Goal: Transaction & Acquisition: Purchase product/service

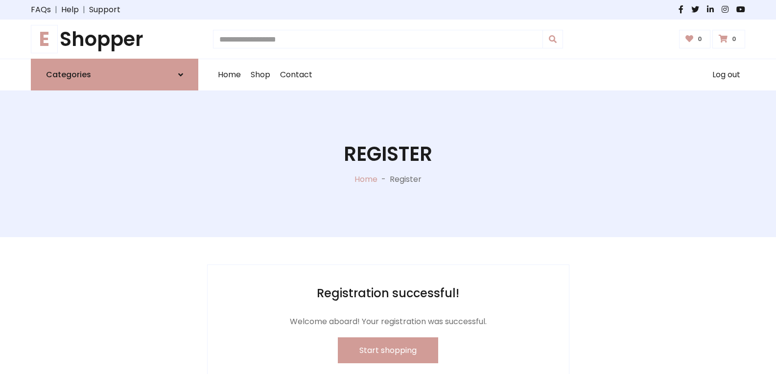
click at [689, 38] on icon at bounding box center [689, 39] width 8 height 8
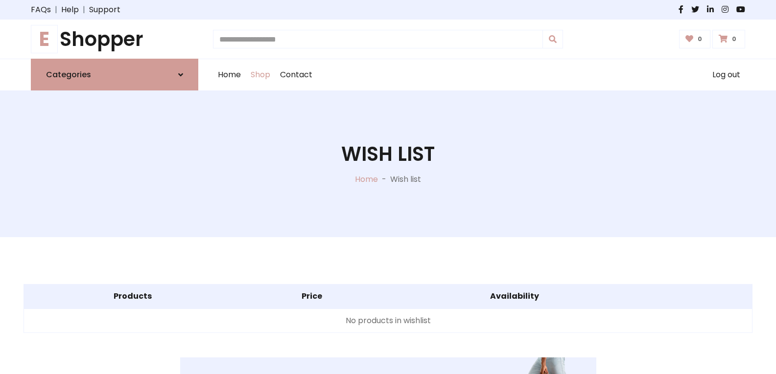
click at [257, 76] on link "Shop" at bounding box center [260, 74] width 29 height 31
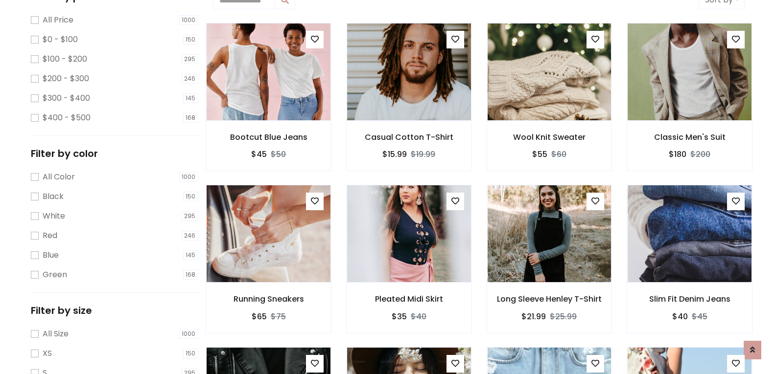
scroll to position [147, 0]
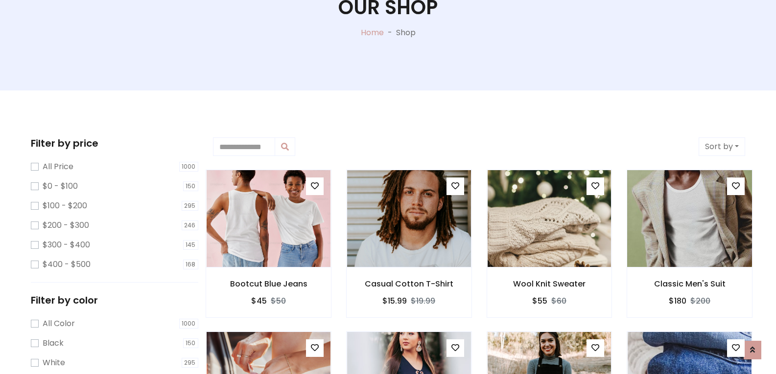
click at [670, 230] on img at bounding box center [689, 218] width 148 height 235
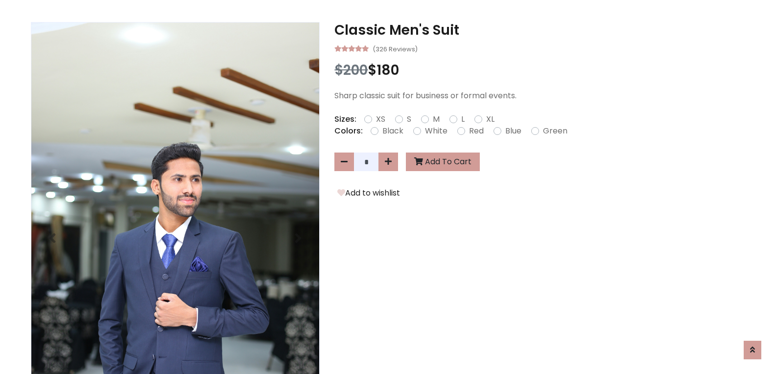
scroll to position [245, 0]
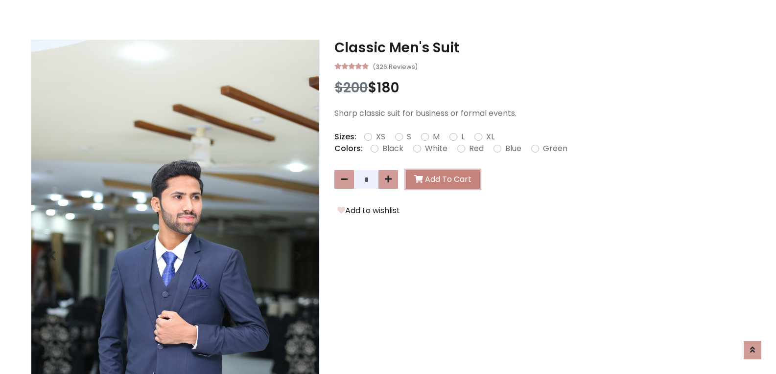
click at [457, 178] on button "Add To Cart" at bounding box center [443, 179] width 74 height 19
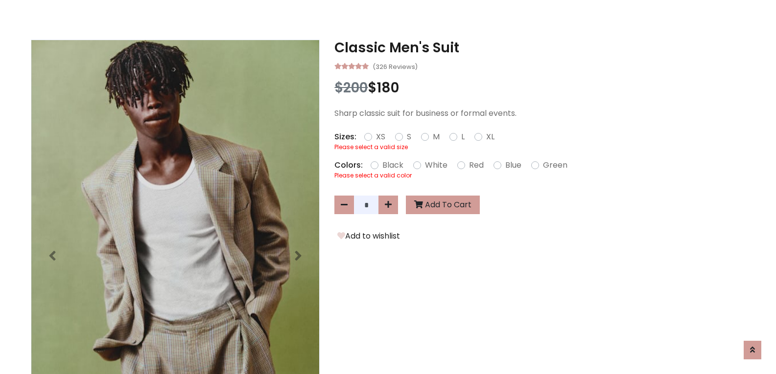
click at [433, 139] on label "M" at bounding box center [436, 137] width 7 height 12
click at [425, 166] on label "White" at bounding box center [436, 166] width 23 height 12
click at [382, 166] on label "Black" at bounding box center [392, 166] width 21 height 12
click at [425, 166] on label "White" at bounding box center [436, 166] width 23 height 12
click at [441, 207] on button "Add To Cart" at bounding box center [443, 205] width 74 height 19
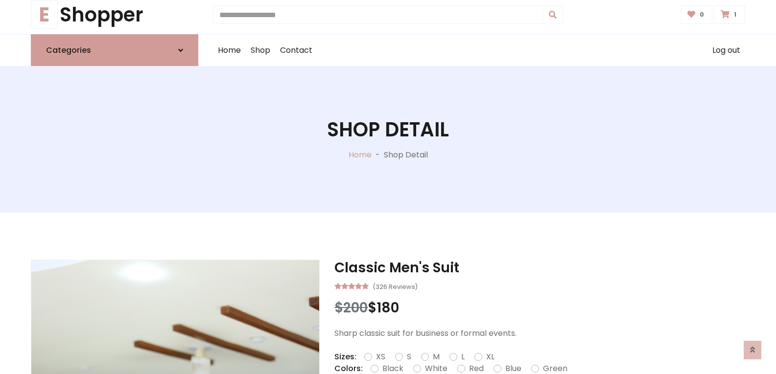
scroll to position [0, 0]
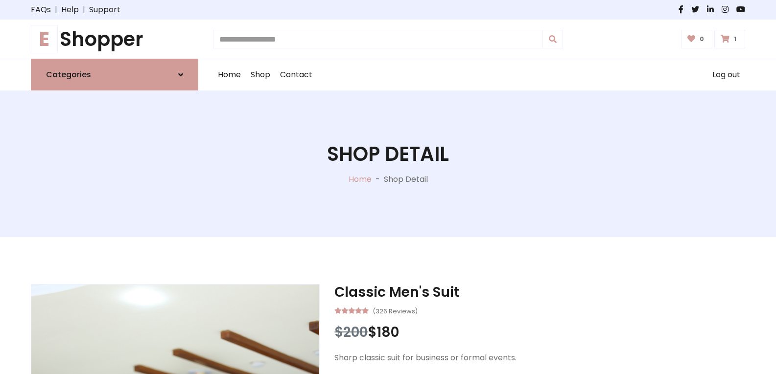
click at [727, 39] on icon at bounding box center [725, 39] width 9 height 8
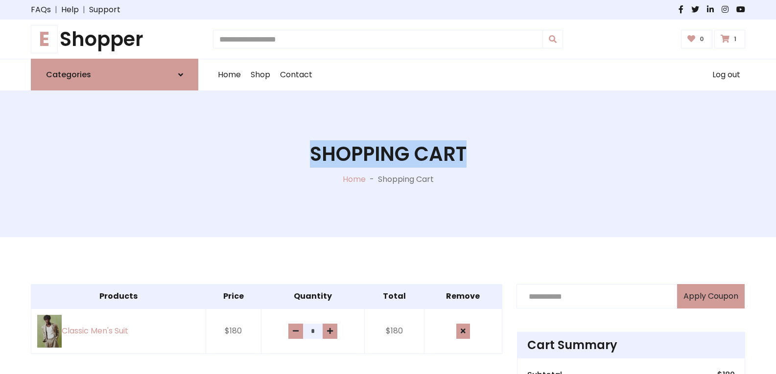
drag, startPoint x: 337, startPoint y: 161, endPoint x: 467, endPoint y: 160, distance: 129.7
click at [467, 160] on div "Shopping Cart Home - Shopping Cart" at bounding box center [387, 164] width 761 height 147
click at [488, 185] on div "Shopping Cart Home - Shopping Cart" at bounding box center [387, 164] width 761 height 147
drag, startPoint x: 488, startPoint y: 185, endPoint x: 483, endPoint y: 162, distance: 23.4
click at [487, 185] on div "Shopping Cart Home - Shopping Cart" at bounding box center [387, 164] width 761 height 147
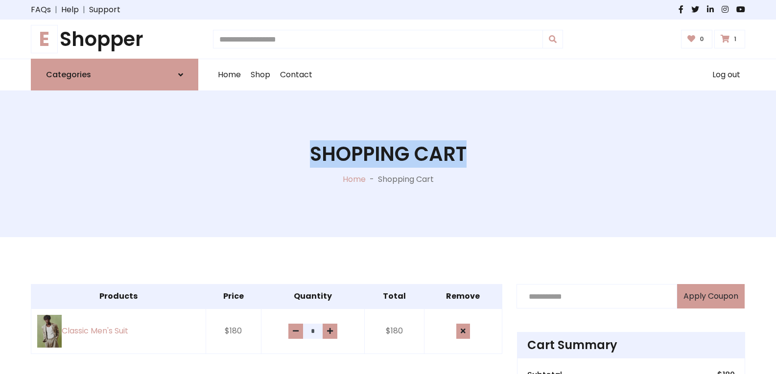
click at [485, 150] on div "Shopping Cart Home - Shopping Cart" at bounding box center [387, 164] width 761 height 147
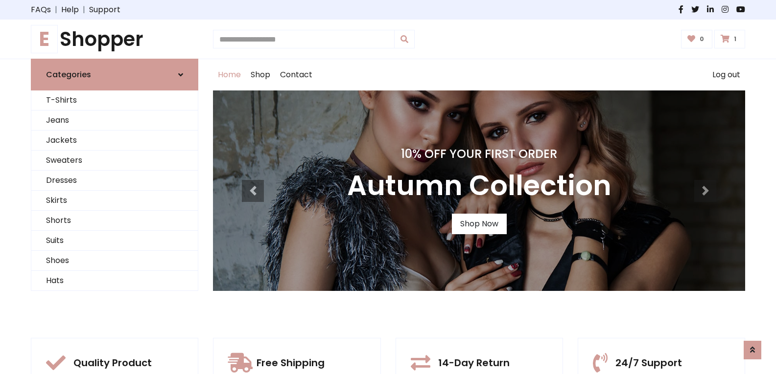
scroll to position [245, 0]
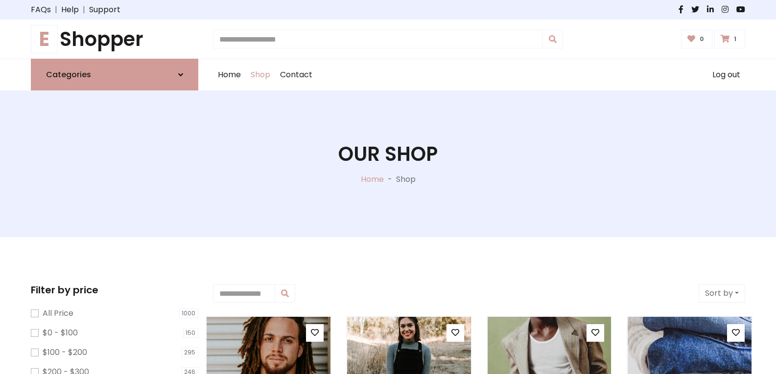
click at [296, 37] on input "text" at bounding box center [378, 39] width 330 height 19
type input "*"
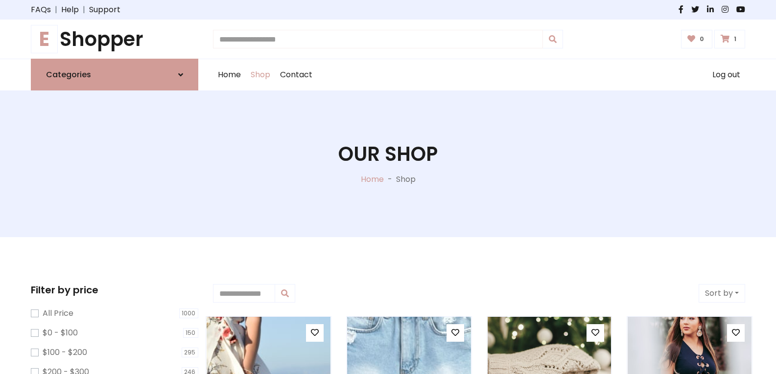
click at [307, 39] on input "text" at bounding box center [378, 39] width 330 height 19
click at [307, 33] on input "text" at bounding box center [378, 39] width 330 height 19
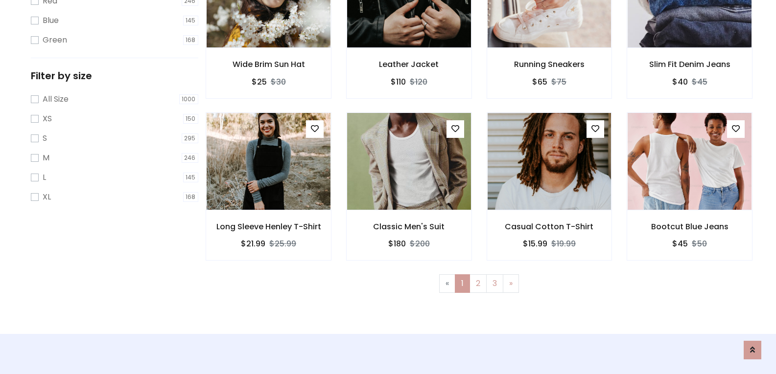
scroll to position [538, 0]
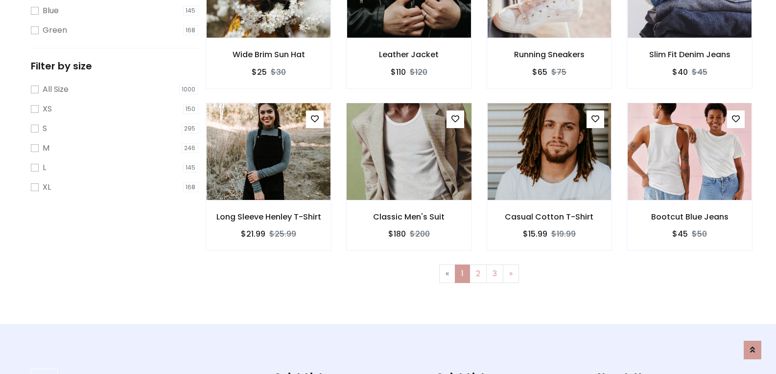
type input "****"
drag, startPoint x: 451, startPoint y: 215, endPoint x: 372, endPoint y: 219, distance: 79.4
click at [372, 219] on h6 "Classic Men's Suit" at bounding box center [409, 216] width 125 height 9
copy h6 "Classic Men's Suit"
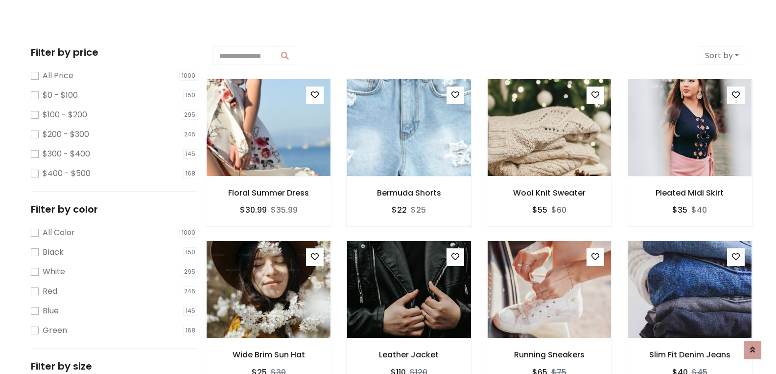
scroll to position [49, 0]
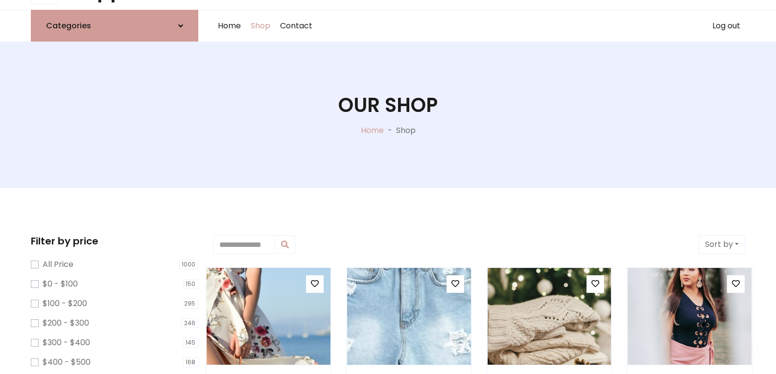
click at [253, 245] on input "text" at bounding box center [244, 244] width 62 height 19
paste input "**********"
type input "**********"
click at [298, 245] on icon at bounding box center [295, 245] width 8 height 8
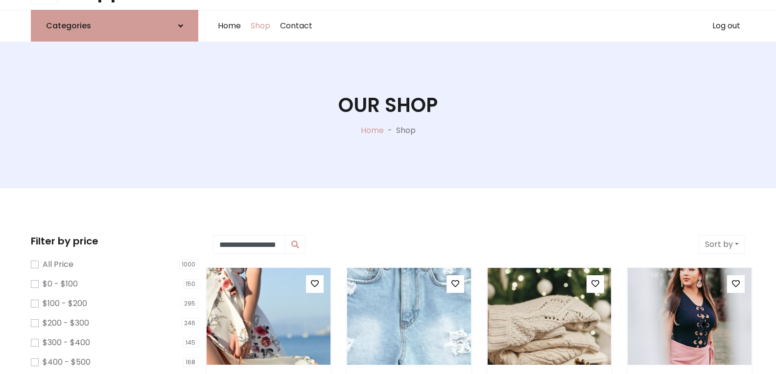
scroll to position [0, 0]
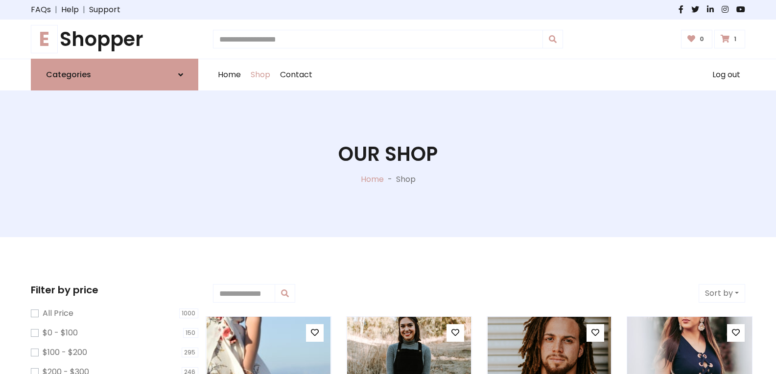
click at [700, 338] on img at bounding box center [689, 365] width 148 height 235
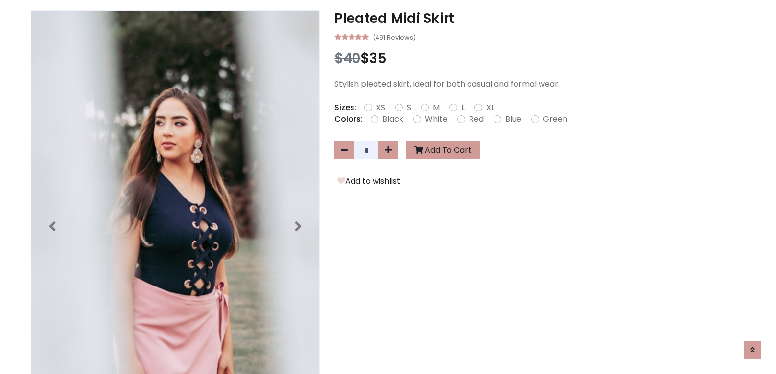
scroll to position [372, 0]
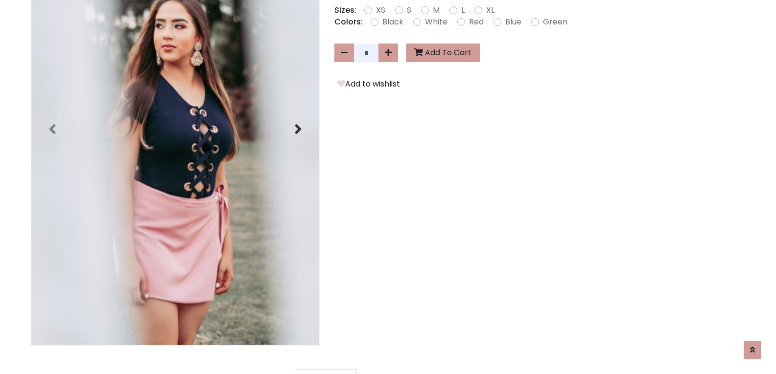
click at [297, 126] on icon at bounding box center [298, 129] width 8 height 16
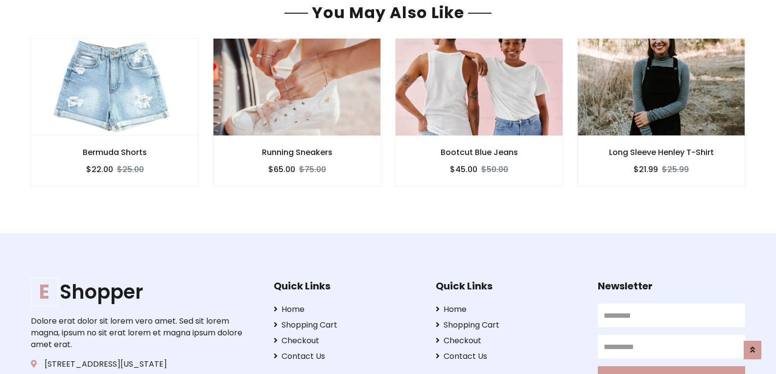
scroll to position [1011, 0]
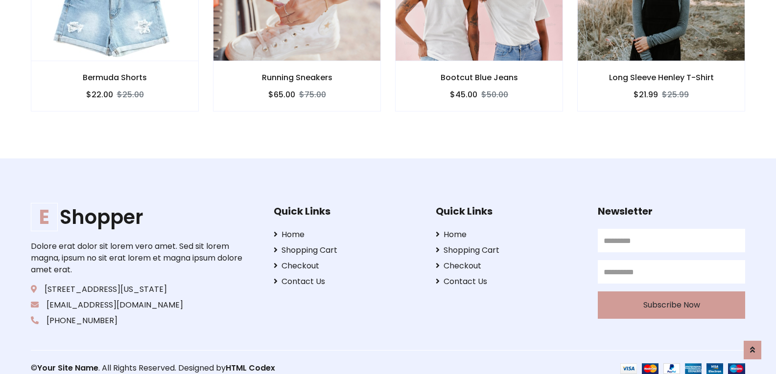
click at [621, 229] on input "text" at bounding box center [671, 240] width 147 height 23
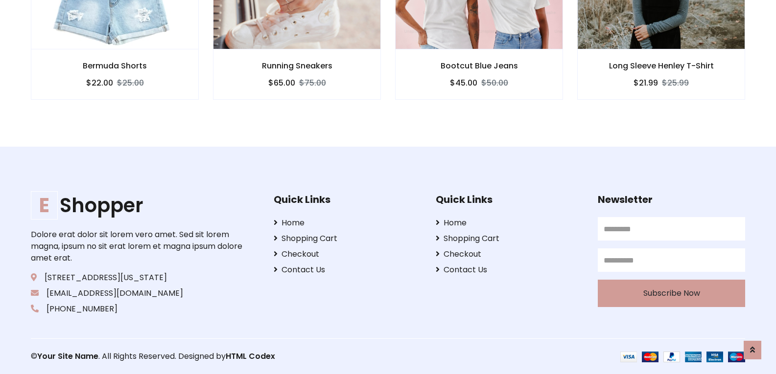
scroll to position [939, 0]
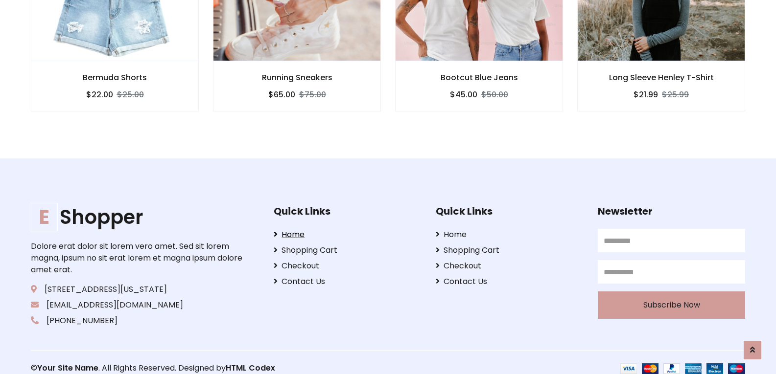
click at [294, 229] on link "Home" at bounding box center [347, 235] width 147 height 12
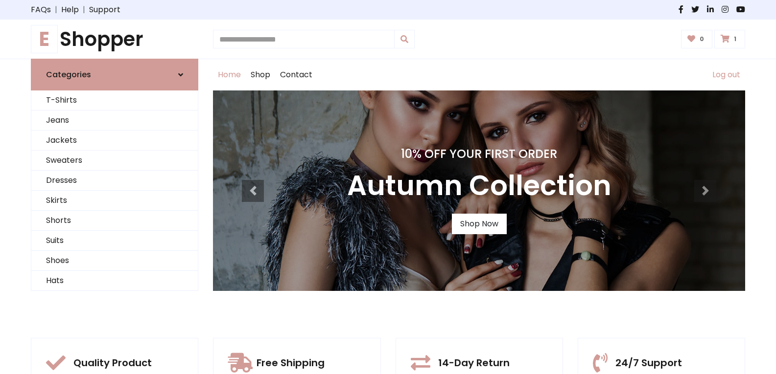
click at [718, 75] on link "Log out" at bounding box center [726, 74] width 38 height 31
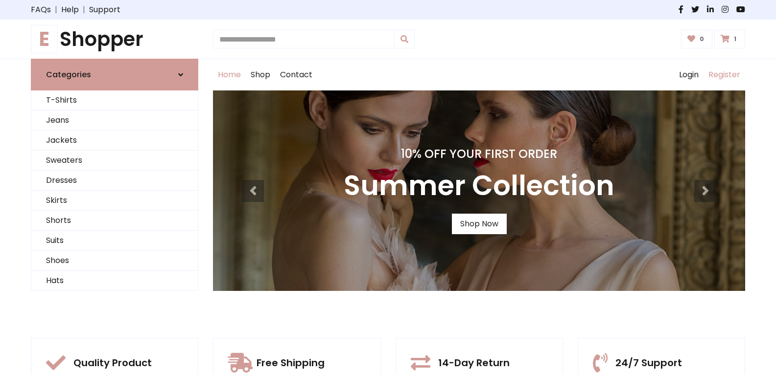
click at [719, 75] on link "Register" at bounding box center [724, 74] width 42 height 31
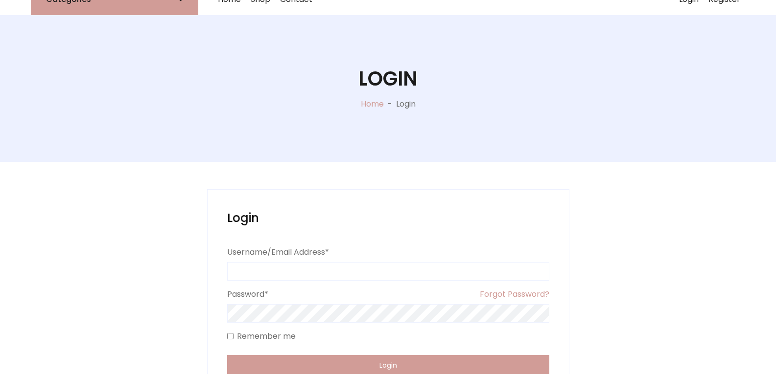
scroll to position [117, 0]
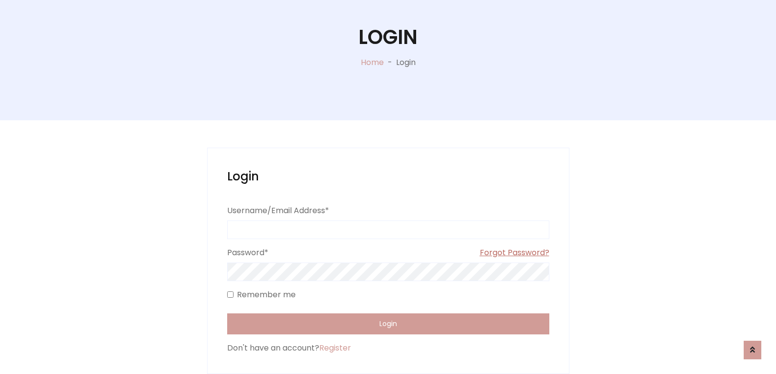
click at [497, 250] on link "Forgot Password?" at bounding box center [515, 255] width 70 height 16
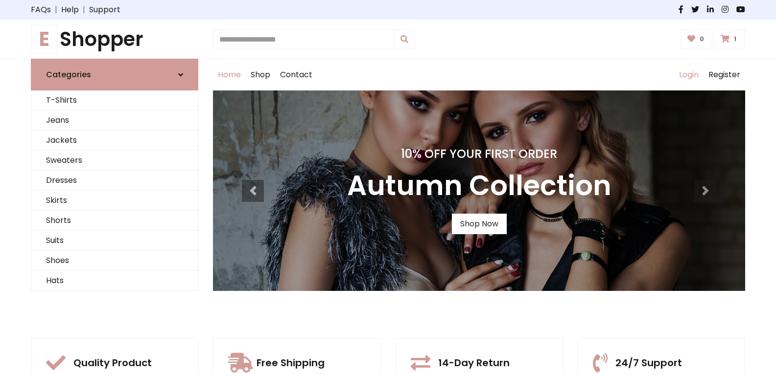
click at [685, 75] on link "Login" at bounding box center [688, 74] width 29 height 31
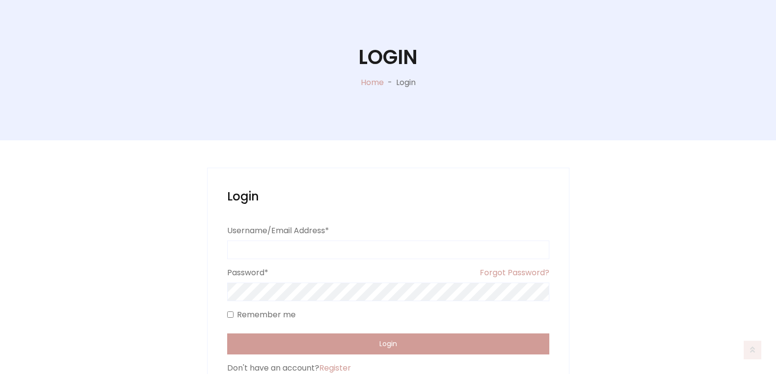
scroll to position [98, 0]
click at [503, 270] on link "Forgot Password?" at bounding box center [515, 274] width 70 height 16
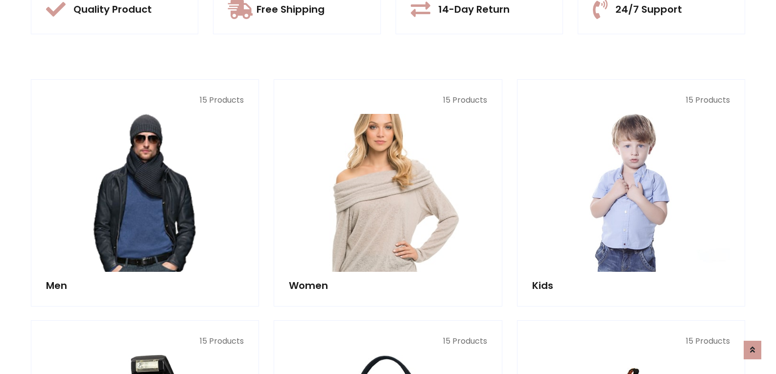
scroll to position [392, 0]
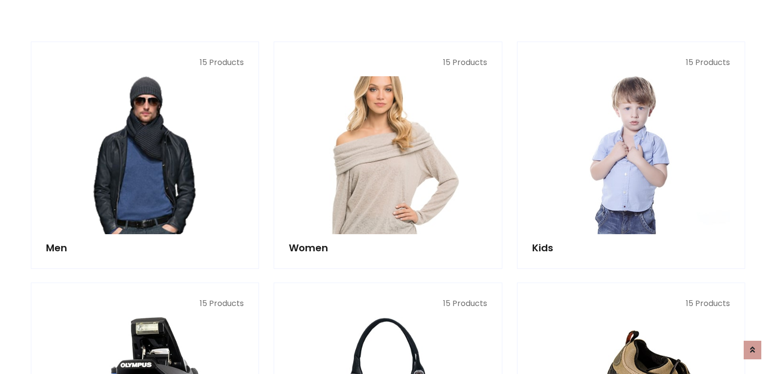
click at [386, 162] on img at bounding box center [387, 156] width 237 height 190
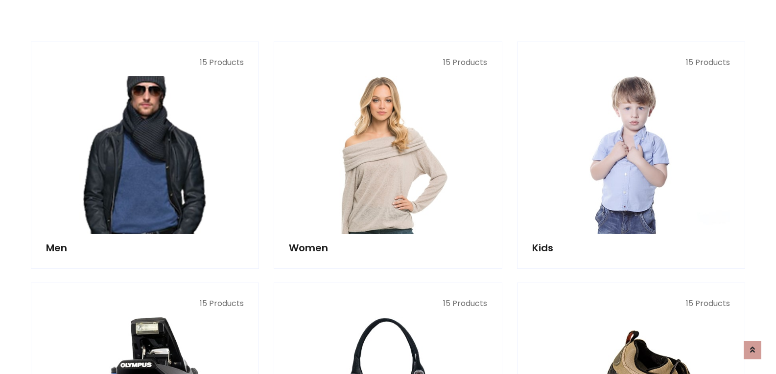
click at [152, 176] on img at bounding box center [144, 156] width 237 height 190
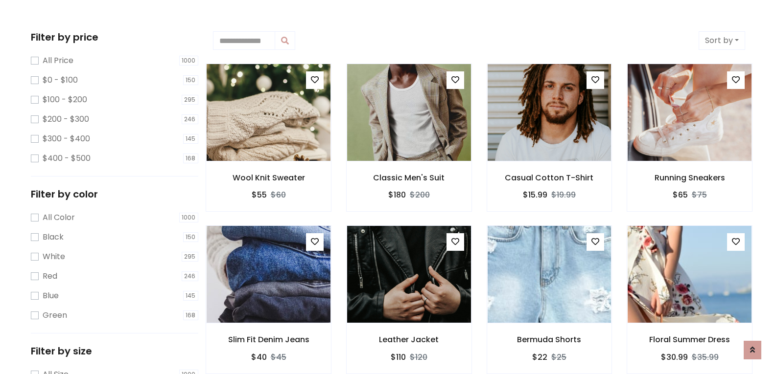
scroll to position [245, 0]
